Goal: Navigation & Orientation: Understand site structure

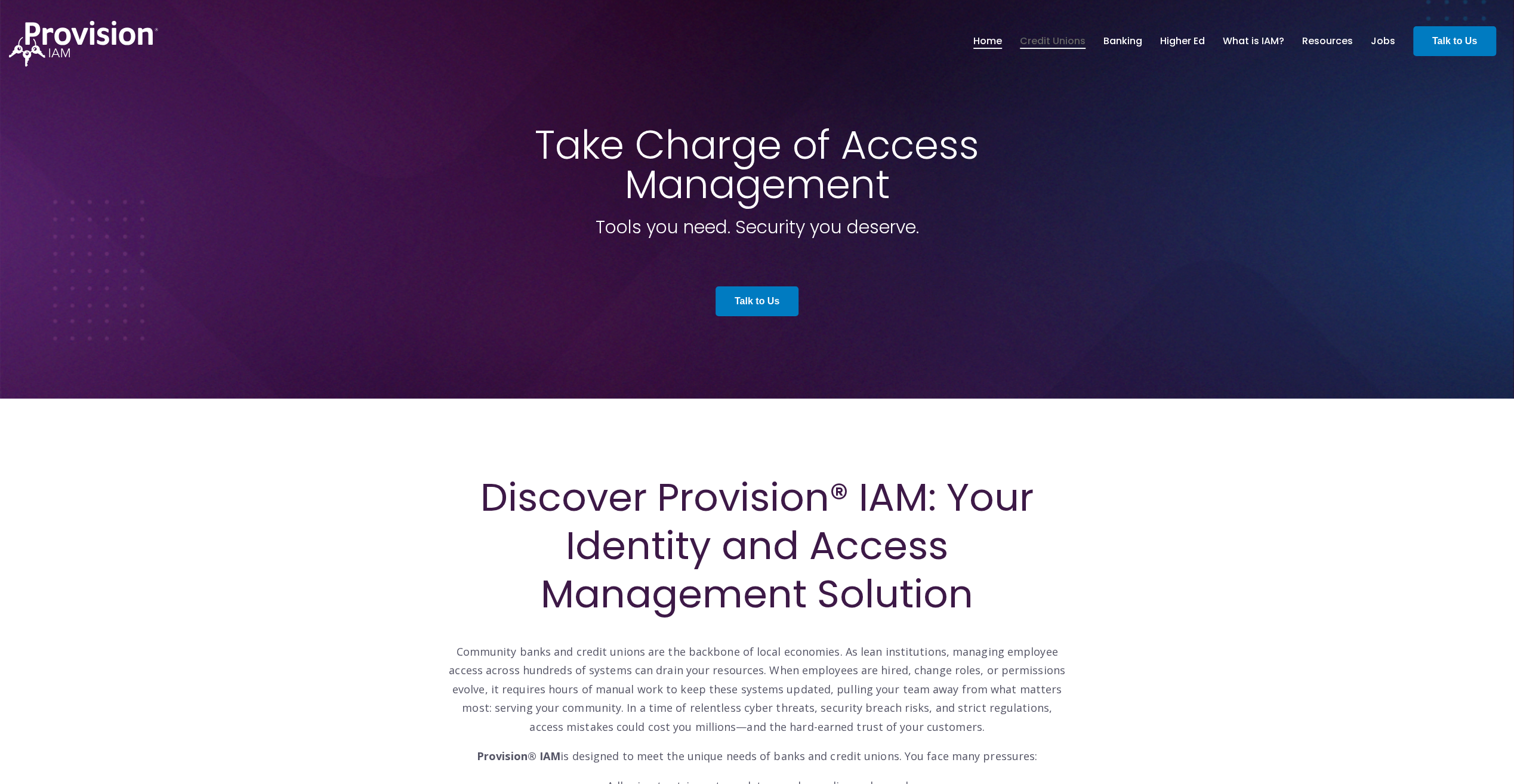
click at [1067, 43] on link "Credit Unions" at bounding box center [1052, 41] width 65 height 21
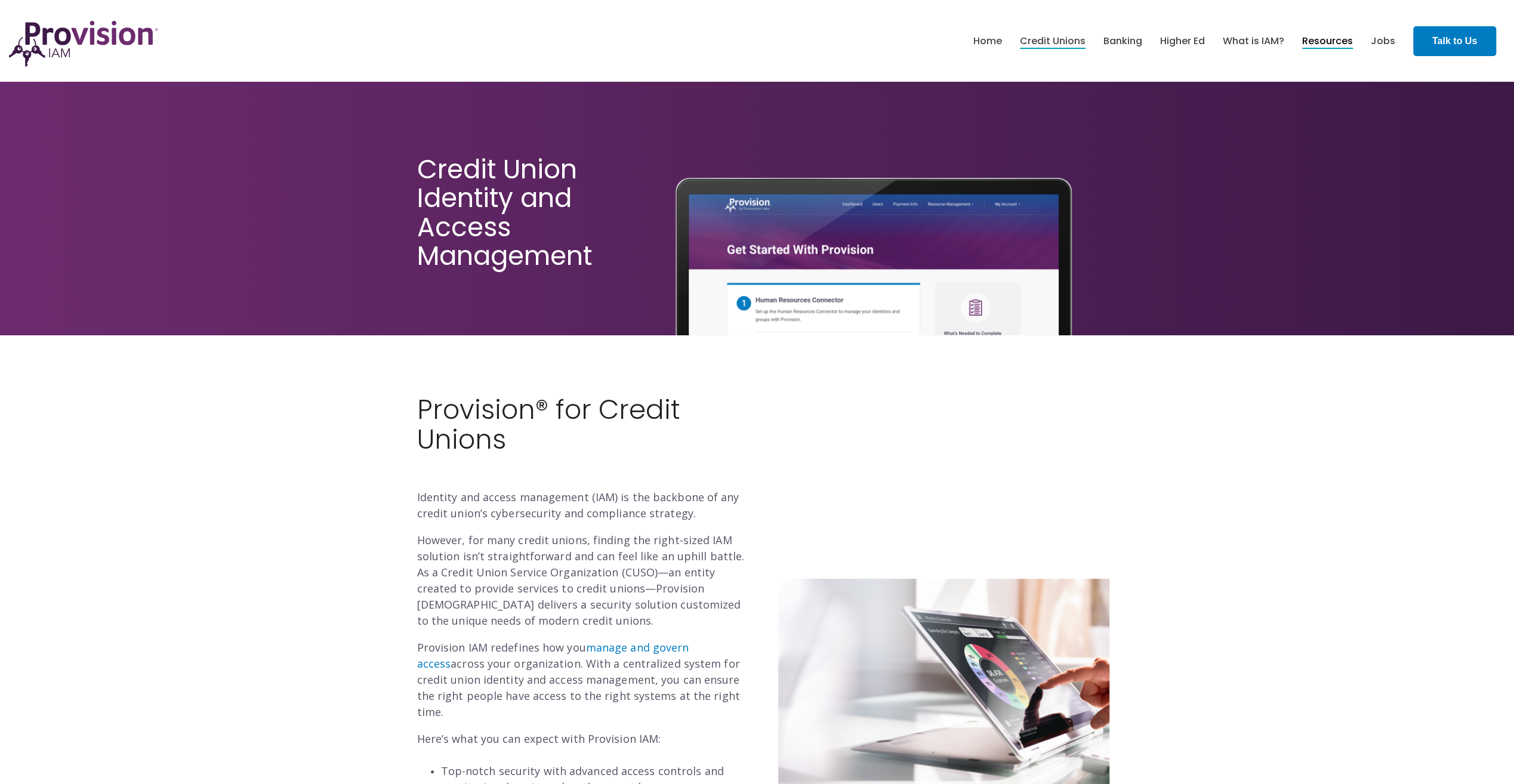
click at [1323, 42] on link "Resources" at bounding box center [1326, 41] width 50 height 21
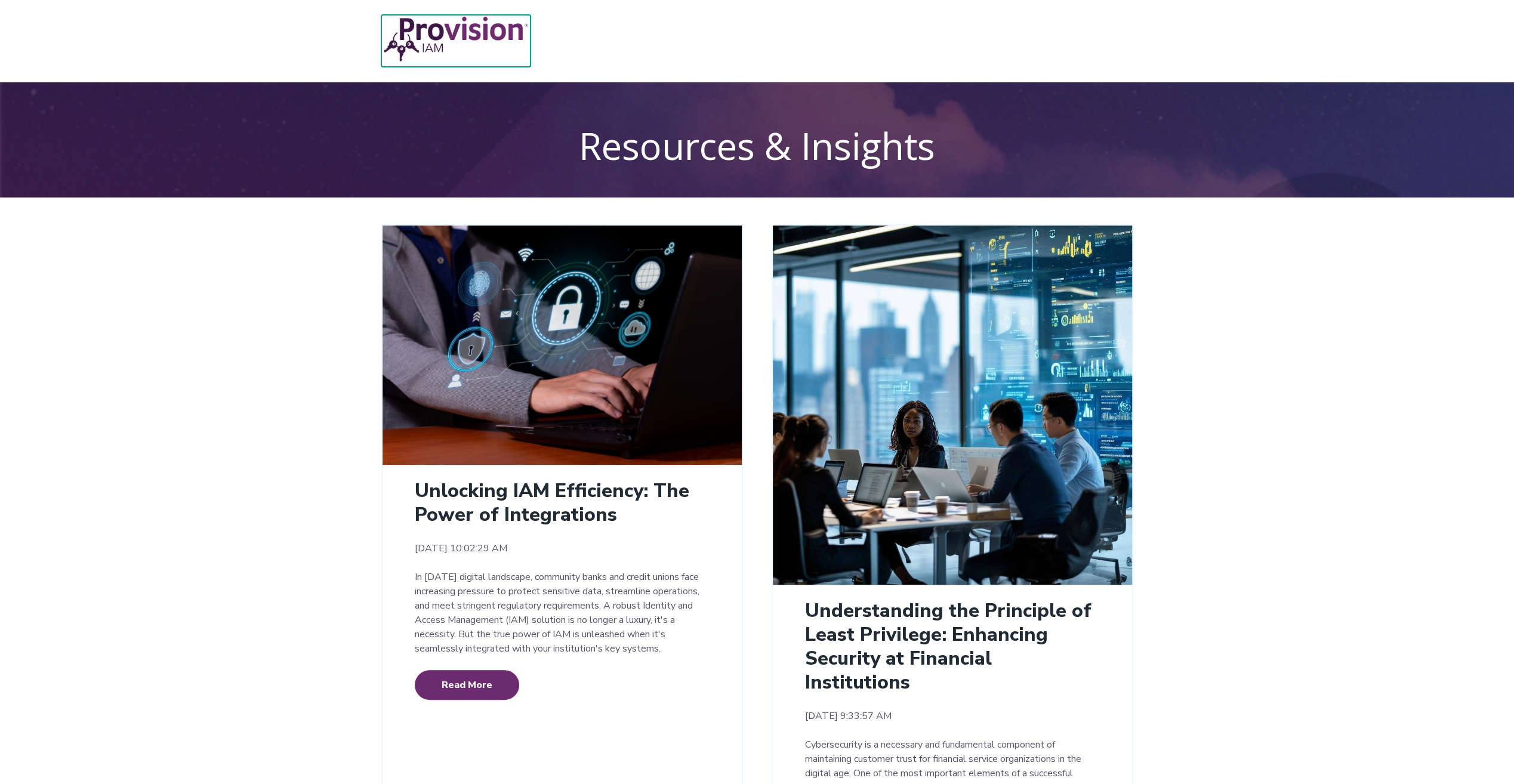
click at [508, 30] on img at bounding box center [456, 39] width 149 height 48
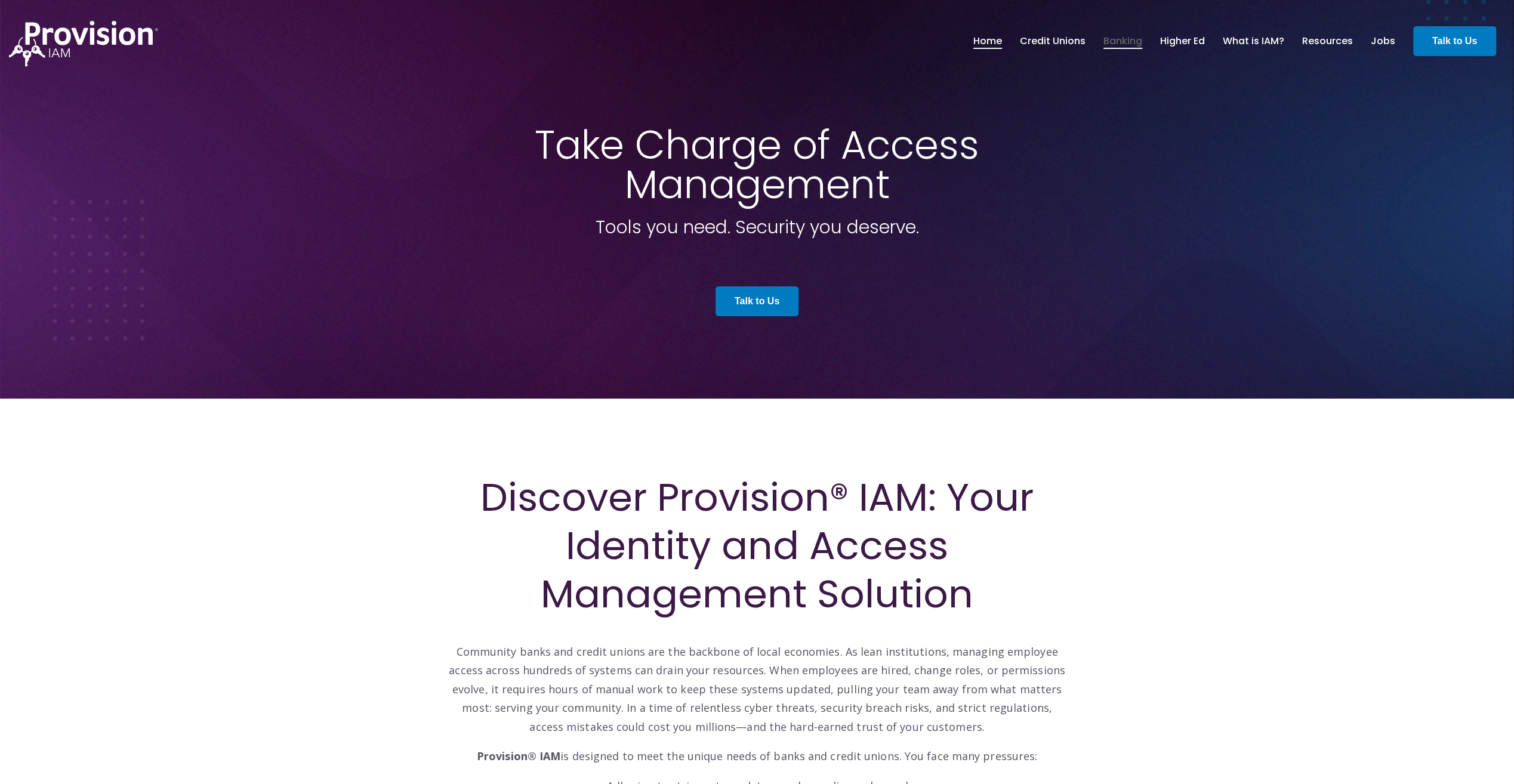
click at [1134, 42] on link "Banking" at bounding box center [1122, 41] width 39 height 21
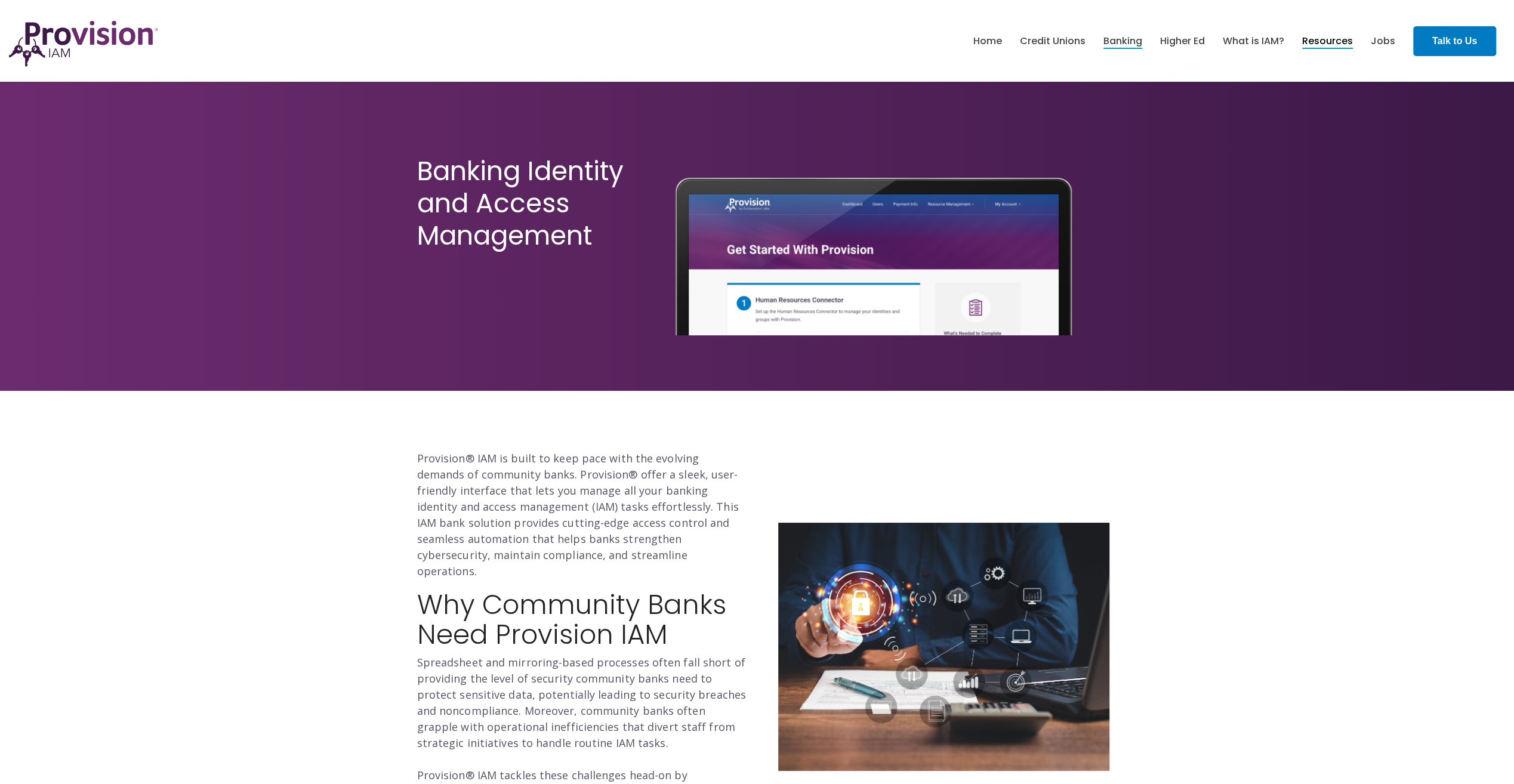
click at [1335, 42] on link "Resources" at bounding box center [1326, 41] width 50 height 21
